Goal: Check status: Check status

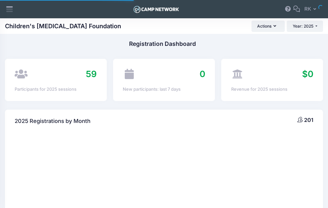
select select
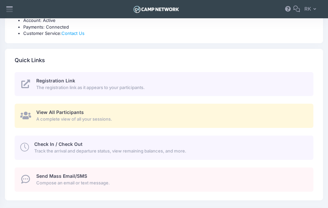
scroll to position [305, 0]
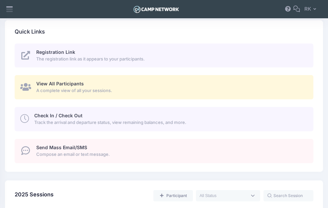
click at [79, 87] on span "A complete view of all your sessions." at bounding box center [170, 90] width 269 height 7
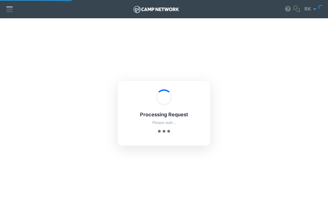
select select "10"
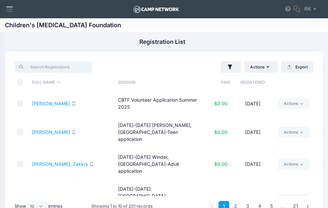
click at [63, 68] on input "search" at bounding box center [53, 66] width 77 height 11
type input "n"
